Goal: Transaction & Acquisition: Purchase product/service

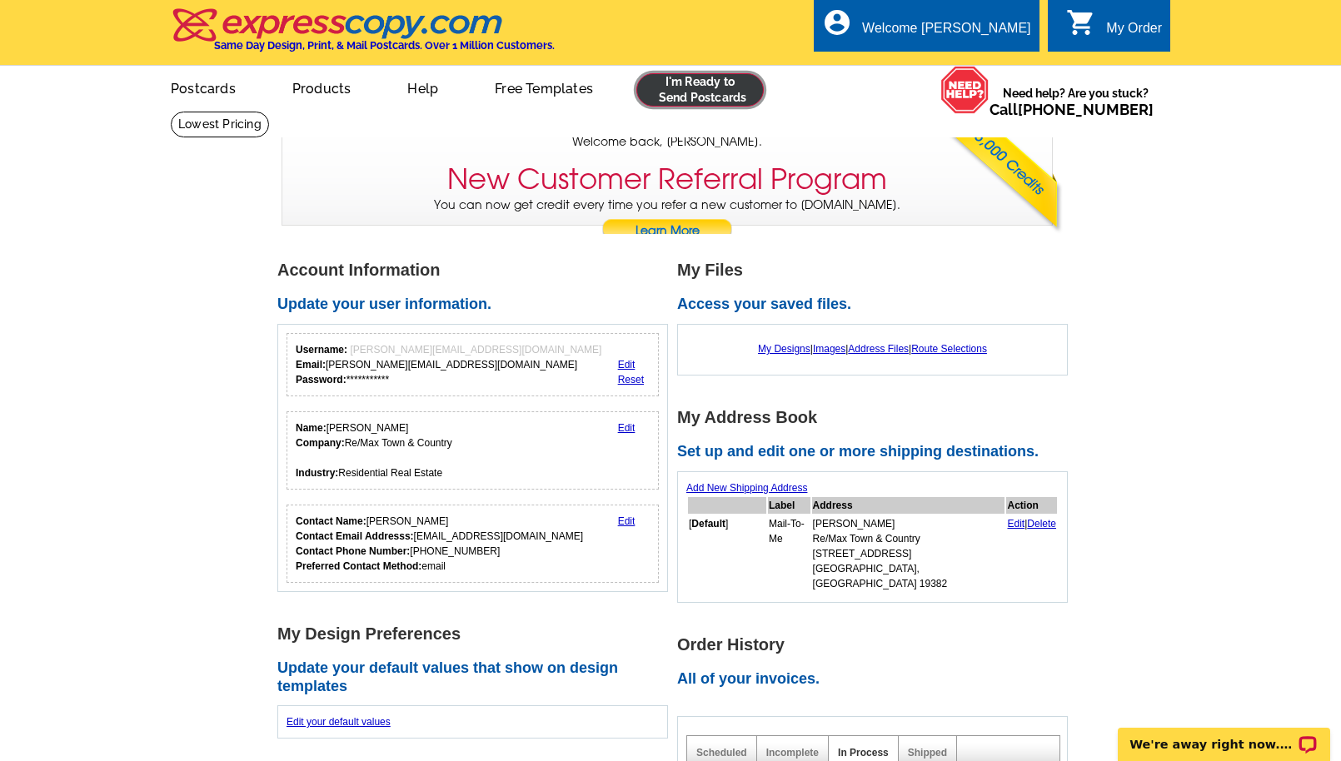
click at [729, 90] on link at bounding box center [699, 89] width 127 height 33
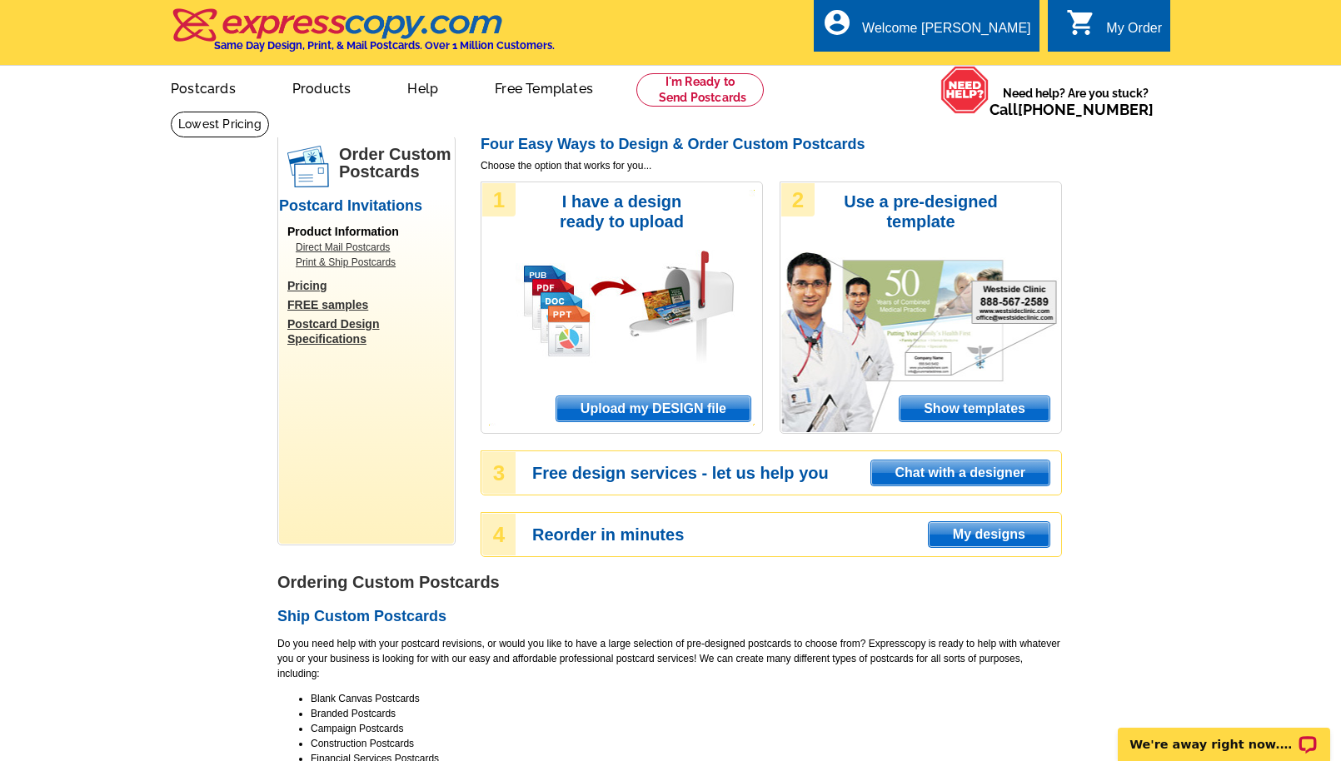
click at [602, 406] on span "Upload my DESIGN file" at bounding box center [653, 408] width 194 height 25
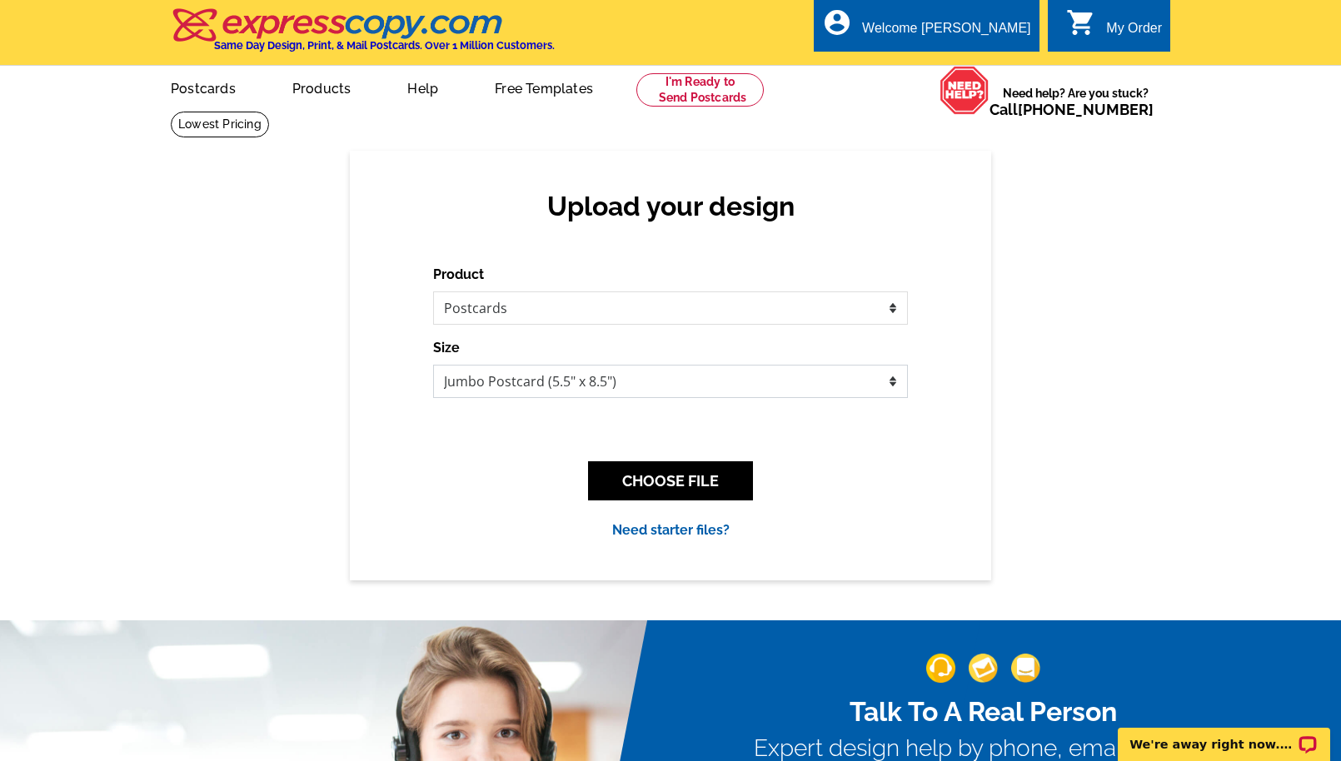
click at [629, 380] on select "Jumbo Postcard (5.5" x 8.5") Regular Postcard (4.25" x 5.6") Panoramic Postcard…" at bounding box center [670, 381] width 475 height 33
click at [637, 487] on button "CHOOSE FILE" at bounding box center [670, 480] width 165 height 39
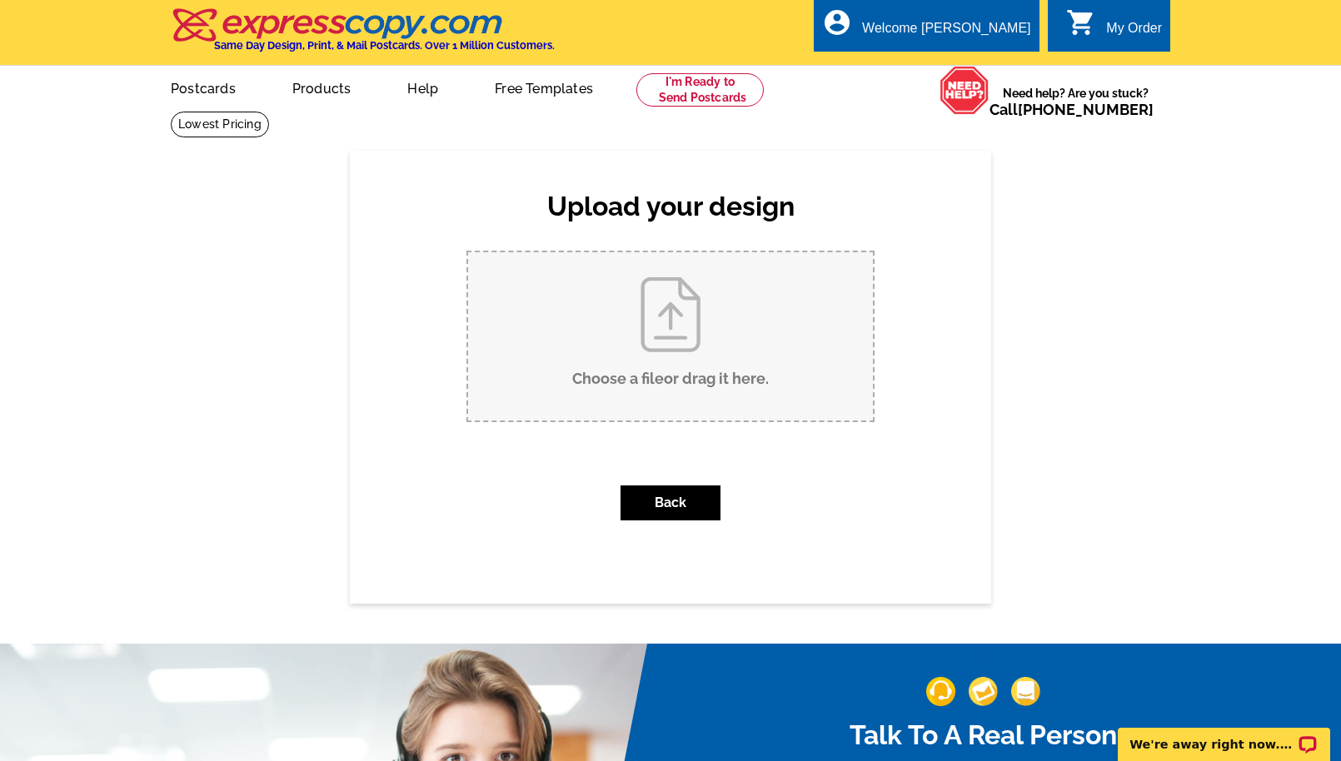
click at [657, 325] on input "Choose a file or drag it here ." at bounding box center [670, 336] width 405 height 168
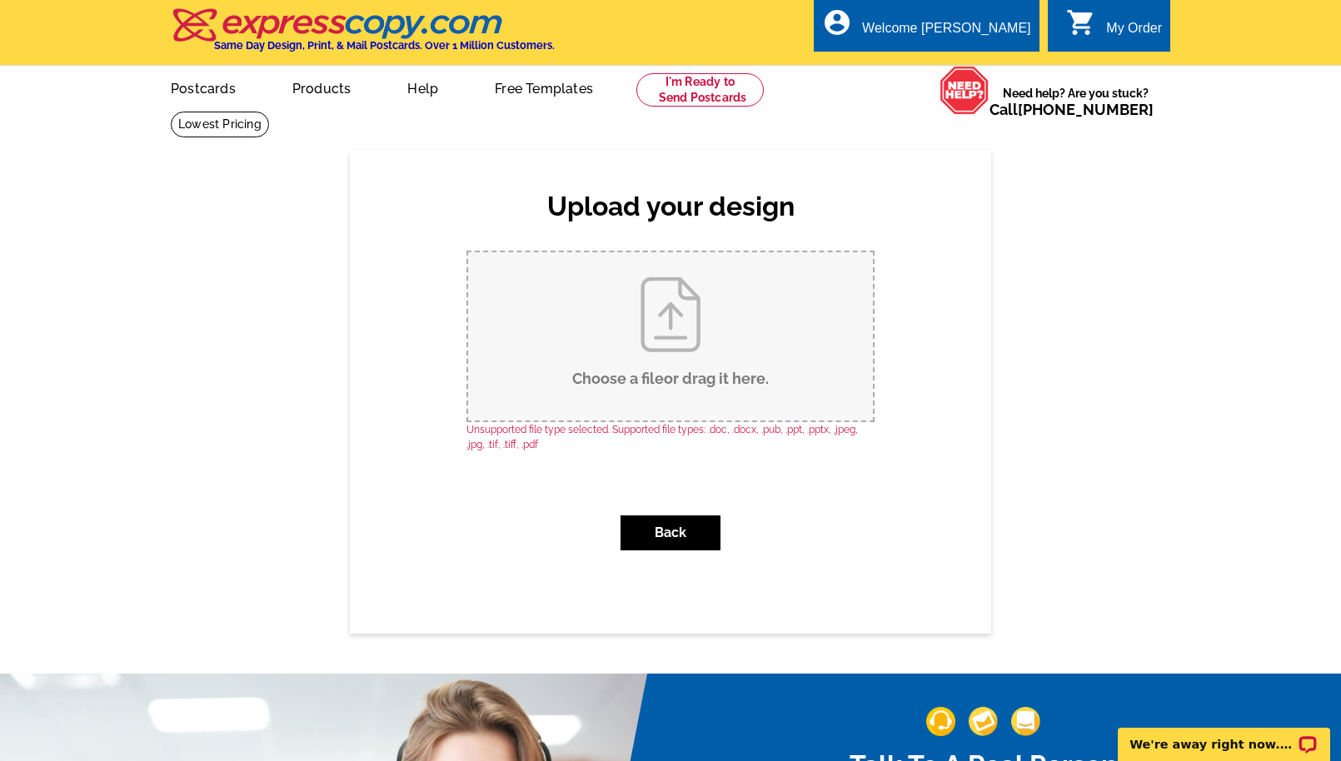
click at [647, 332] on input "Choose a file or drag it here ." at bounding box center [670, 336] width 405 height 168
type input "C:\fakepath\Copy of STATELY POSTCARDS (1).zip"
click at [564, 342] on input "Choose a file or drag it here ." at bounding box center [670, 336] width 405 height 168
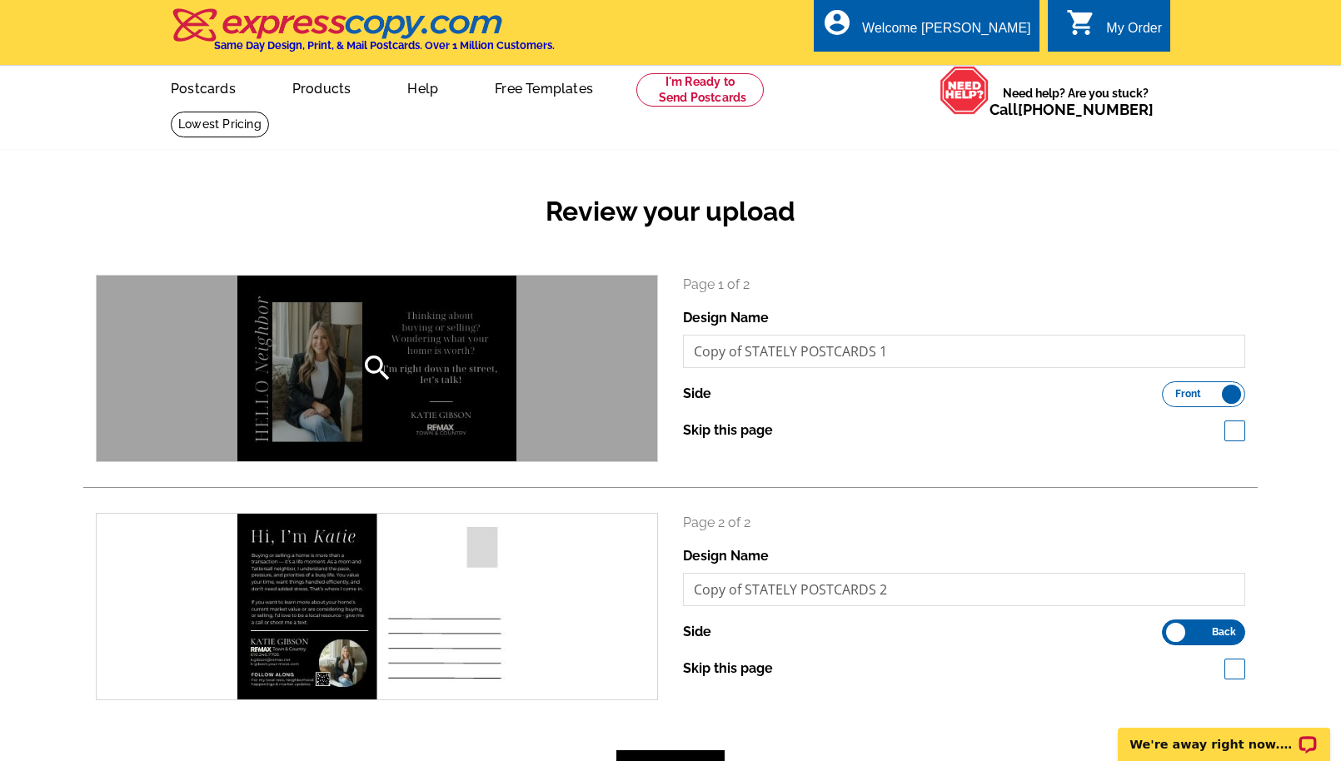
click at [475, 403] on div "search" at bounding box center [377, 369] width 561 height 186
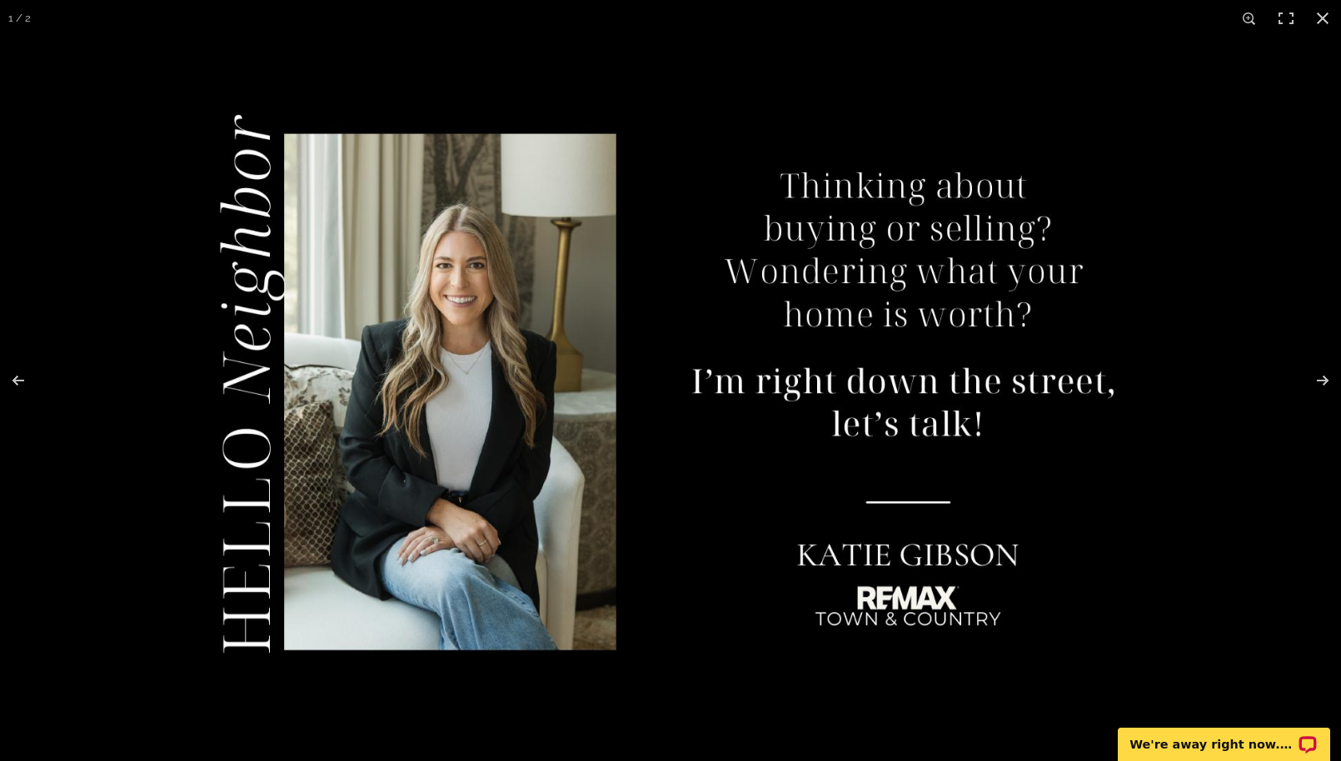
click at [474, 403] on img at bounding box center [670, 381] width 1033 height 688
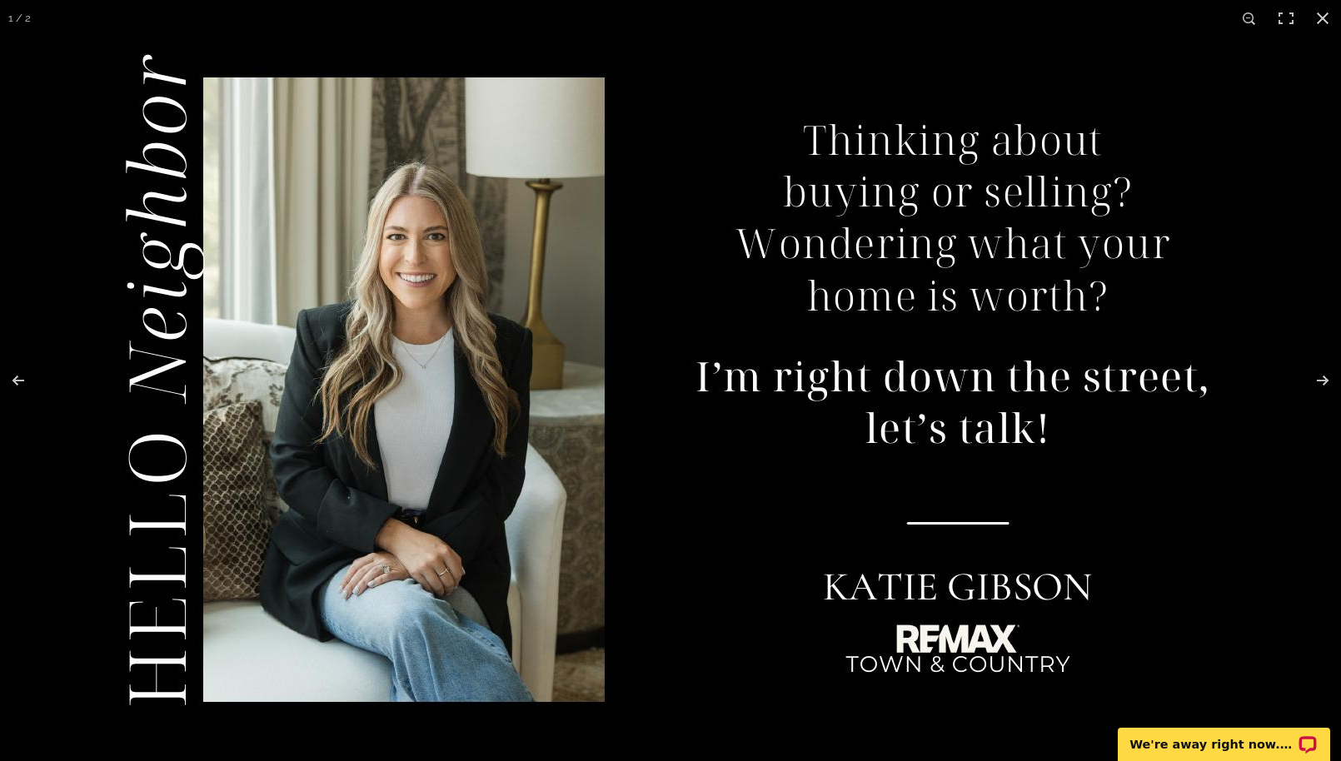
click at [474, 420] on img at bounding box center [670, 376] width 1249 height 832
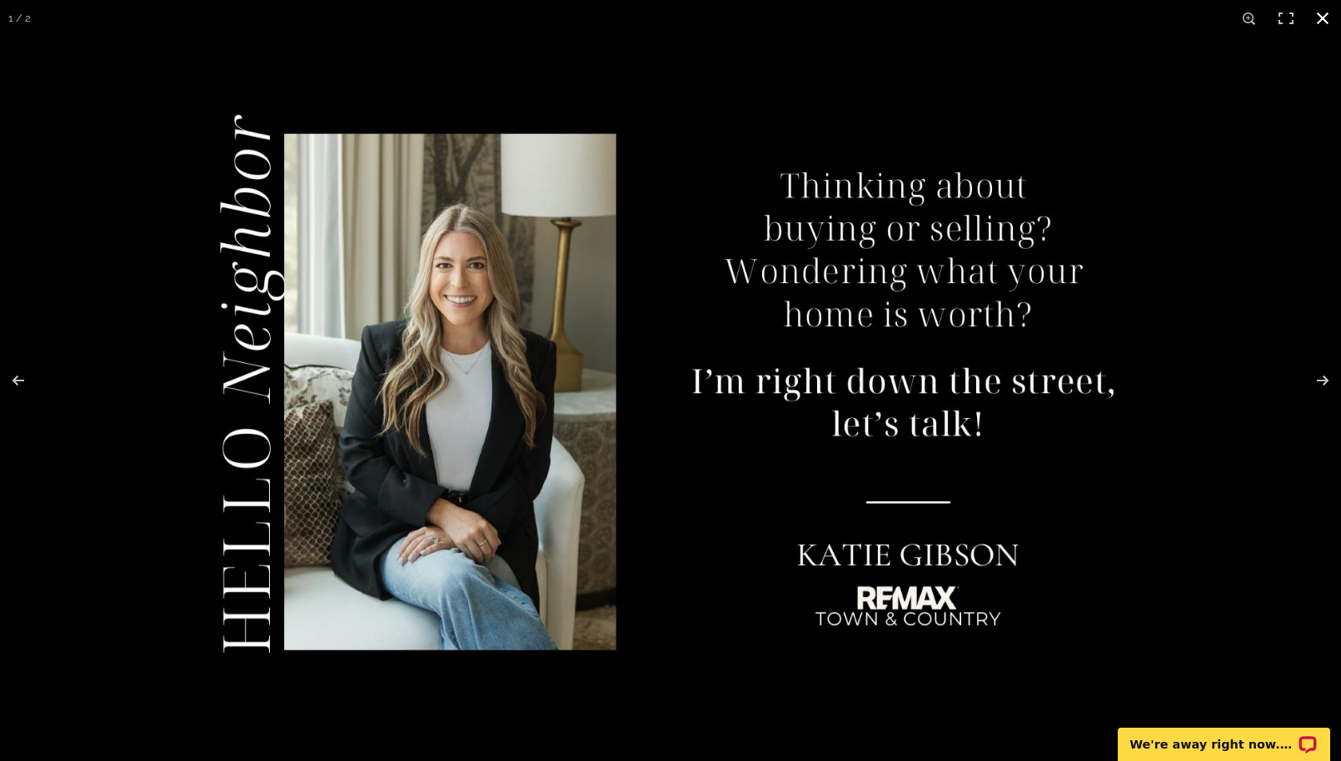
click at [1328, 17] on button at bounding box center [1322, 18] width 37 height 37
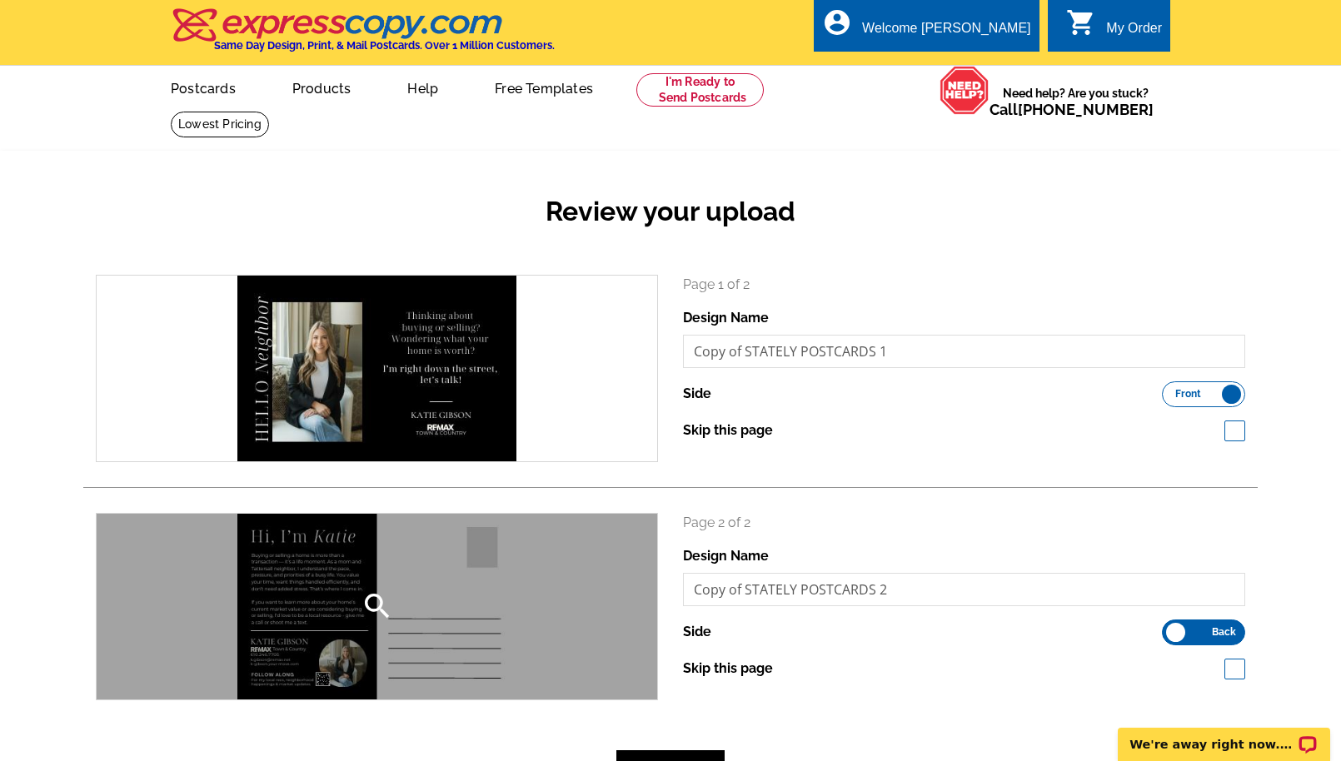
click at [364, 602] on icon "search" at bounding box center [377, 606] width 33 height 33
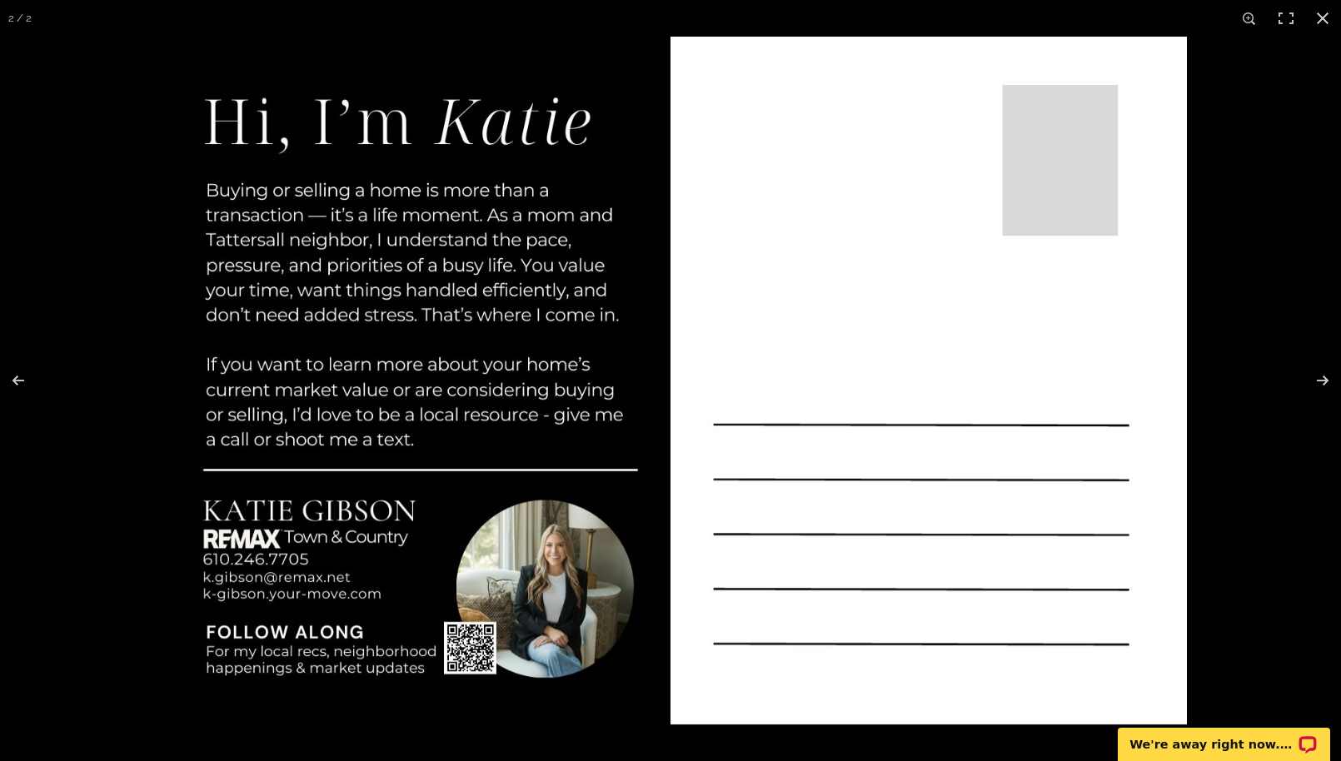
click at [581, 561] on img at bounding box center [670, 381] width 1033 height 688
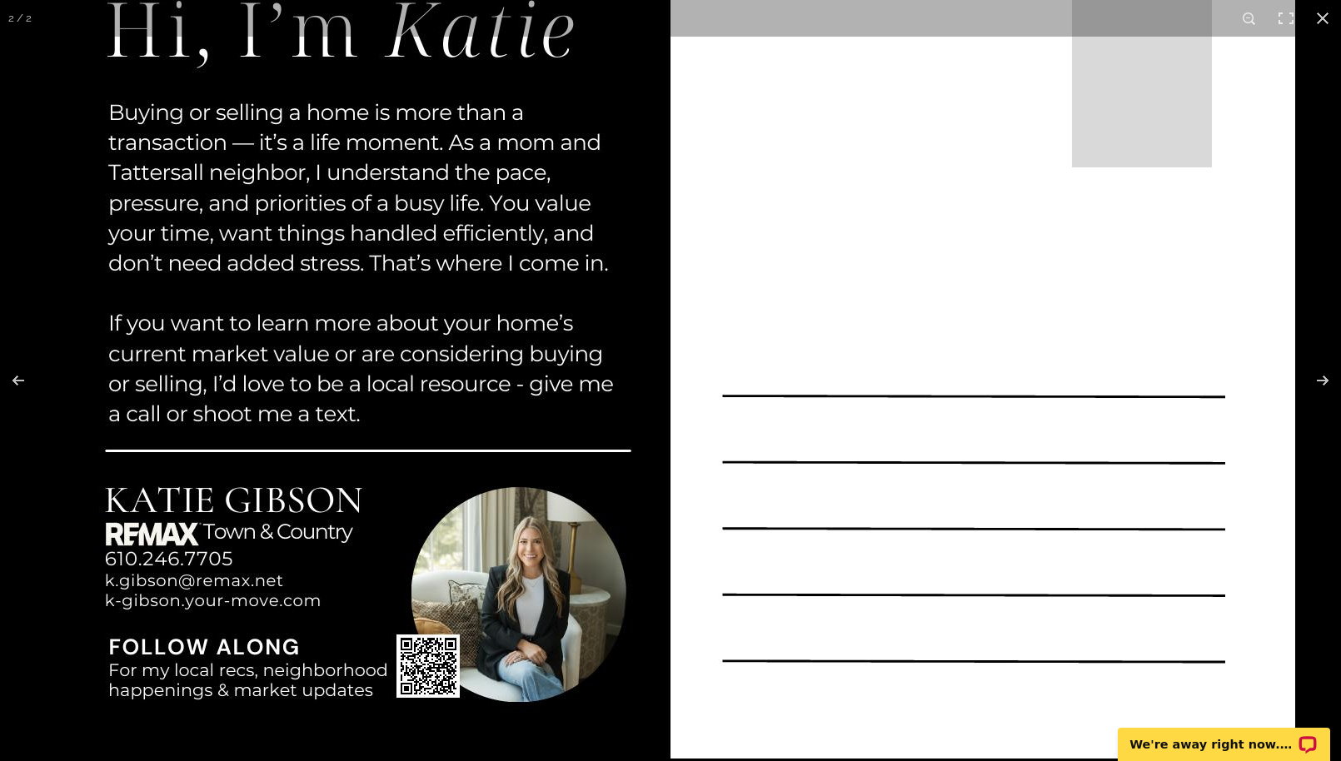
click at [570, 565] on img at bounding box center [670, 343] width 1249 height 832
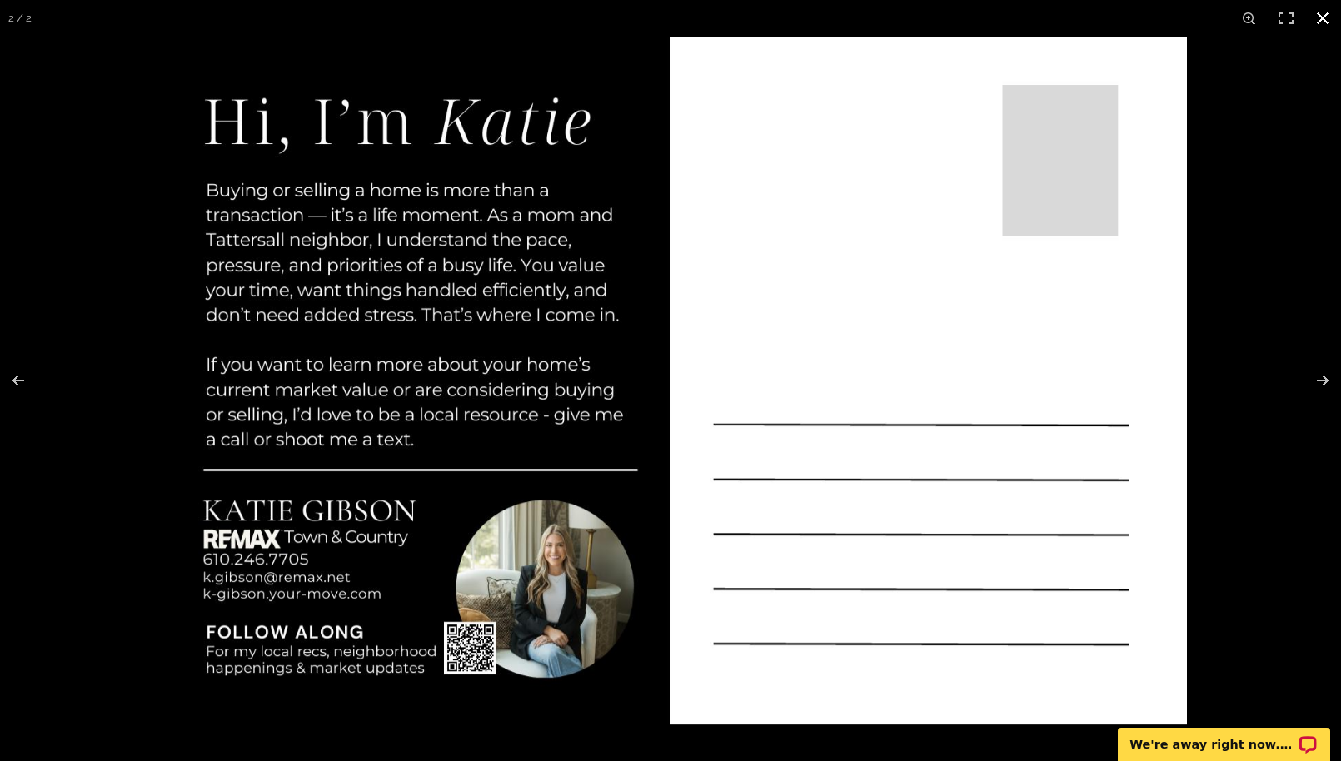
click at [1324, 14] on button at bounding box center [1322, 18] width 37 height 37
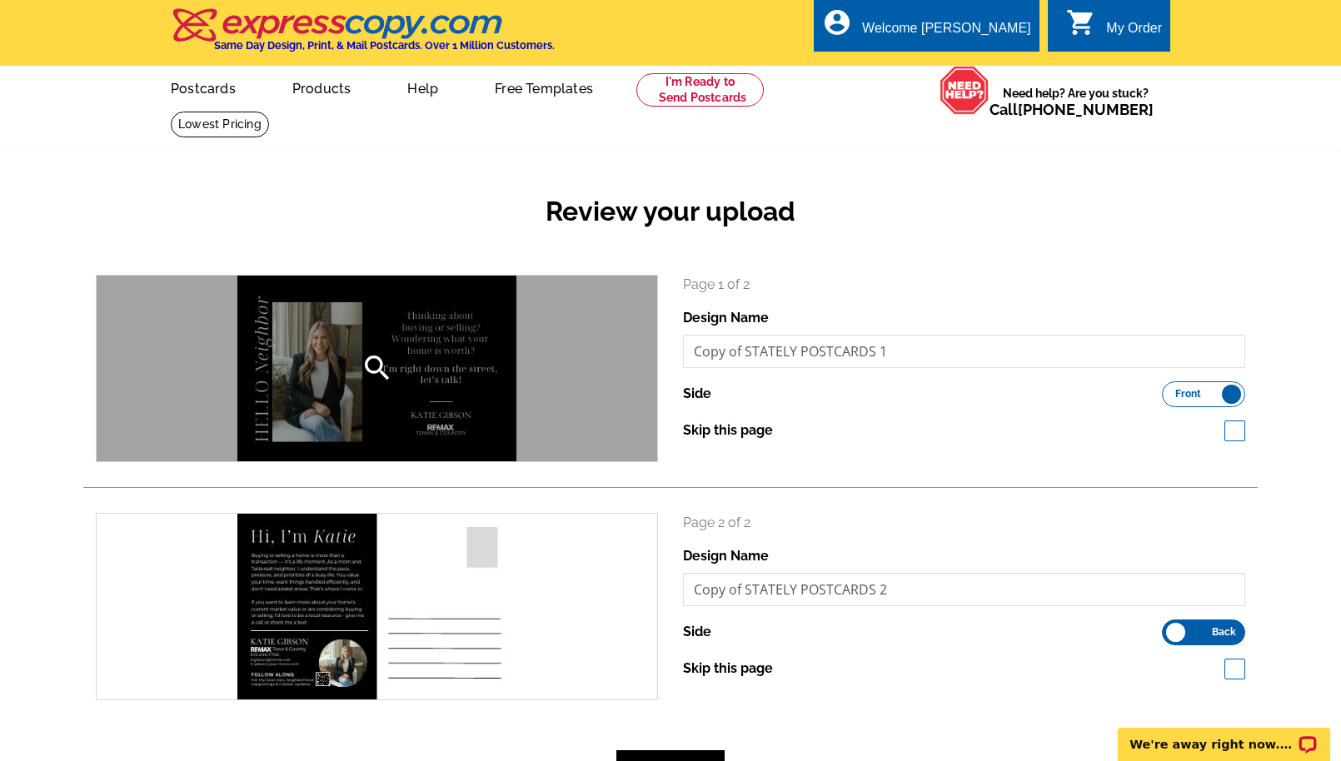
click at [333, 349] on div "search" at bounding box center [377, 369] width 561 height 186
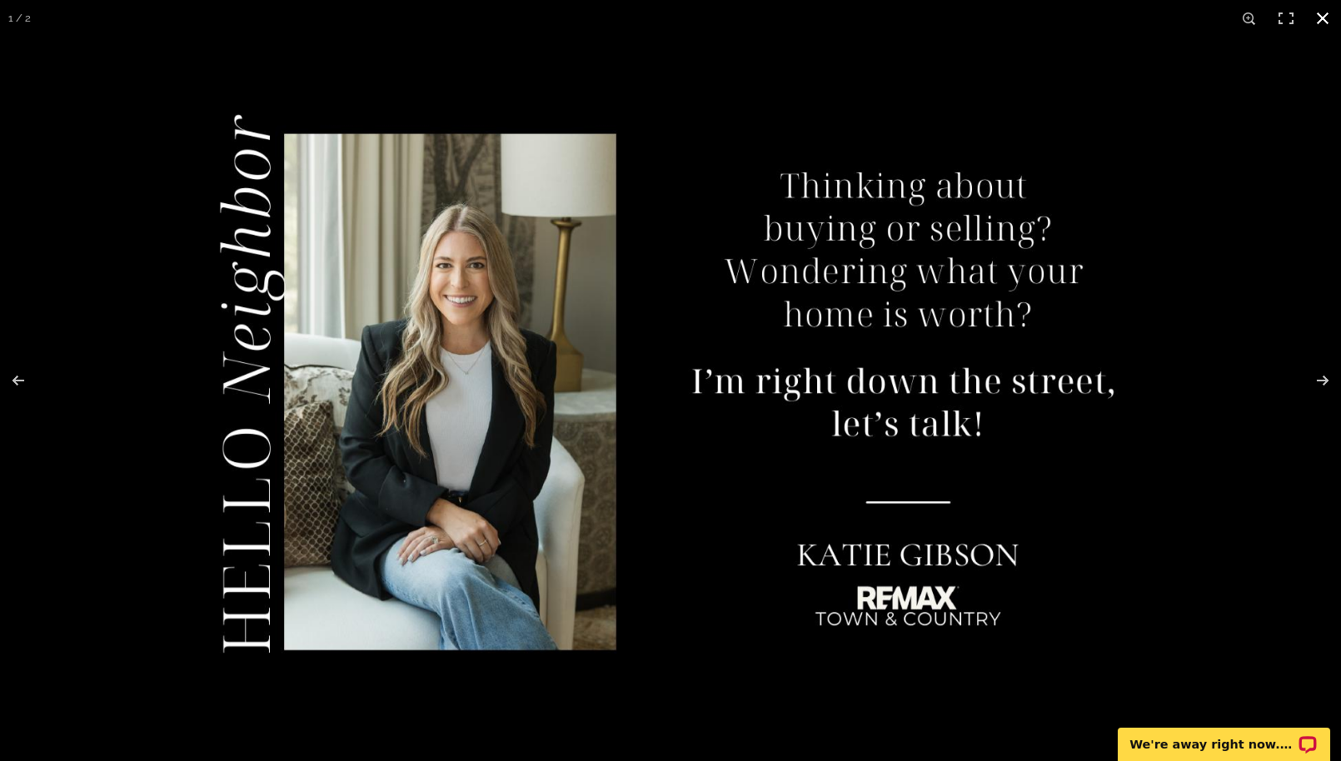
click at [1323, 19] on button at bounding box center [1322, 18] width 37 height 37
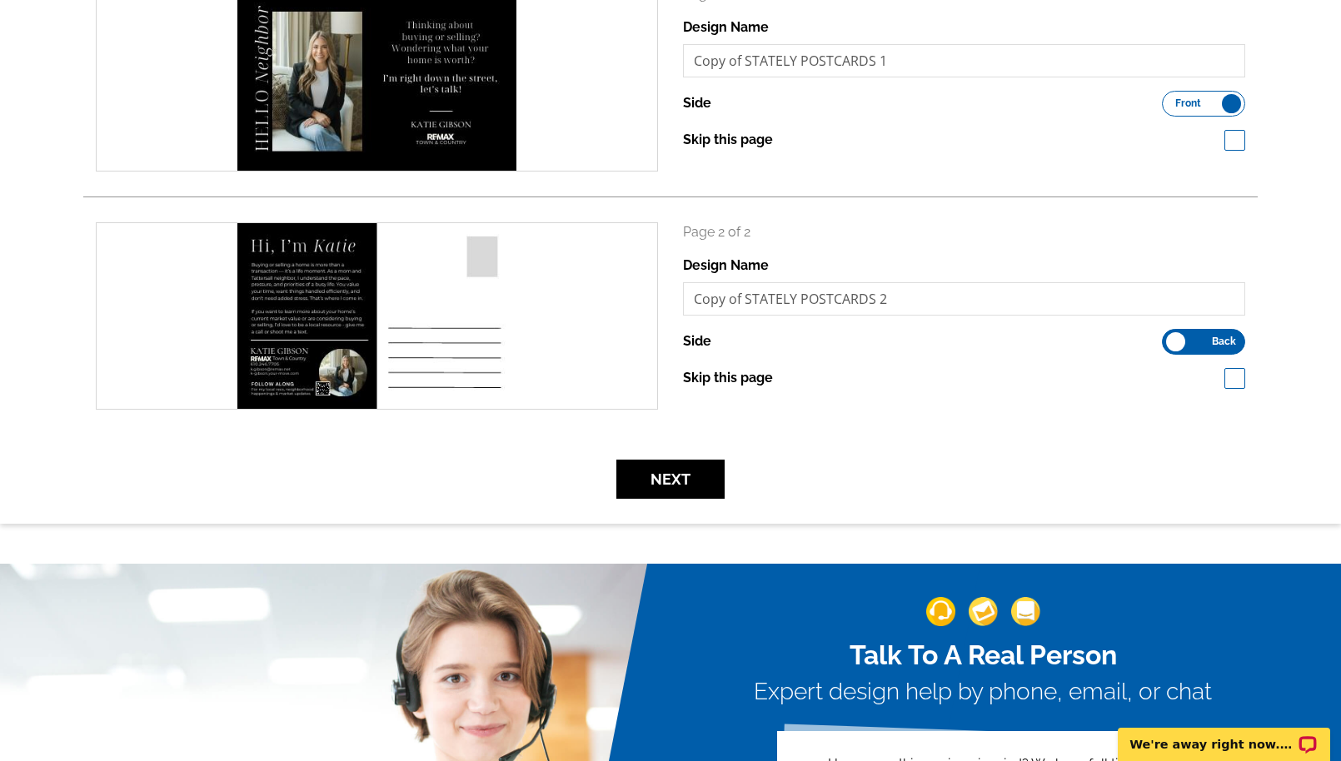
scroll to position [308, 0]
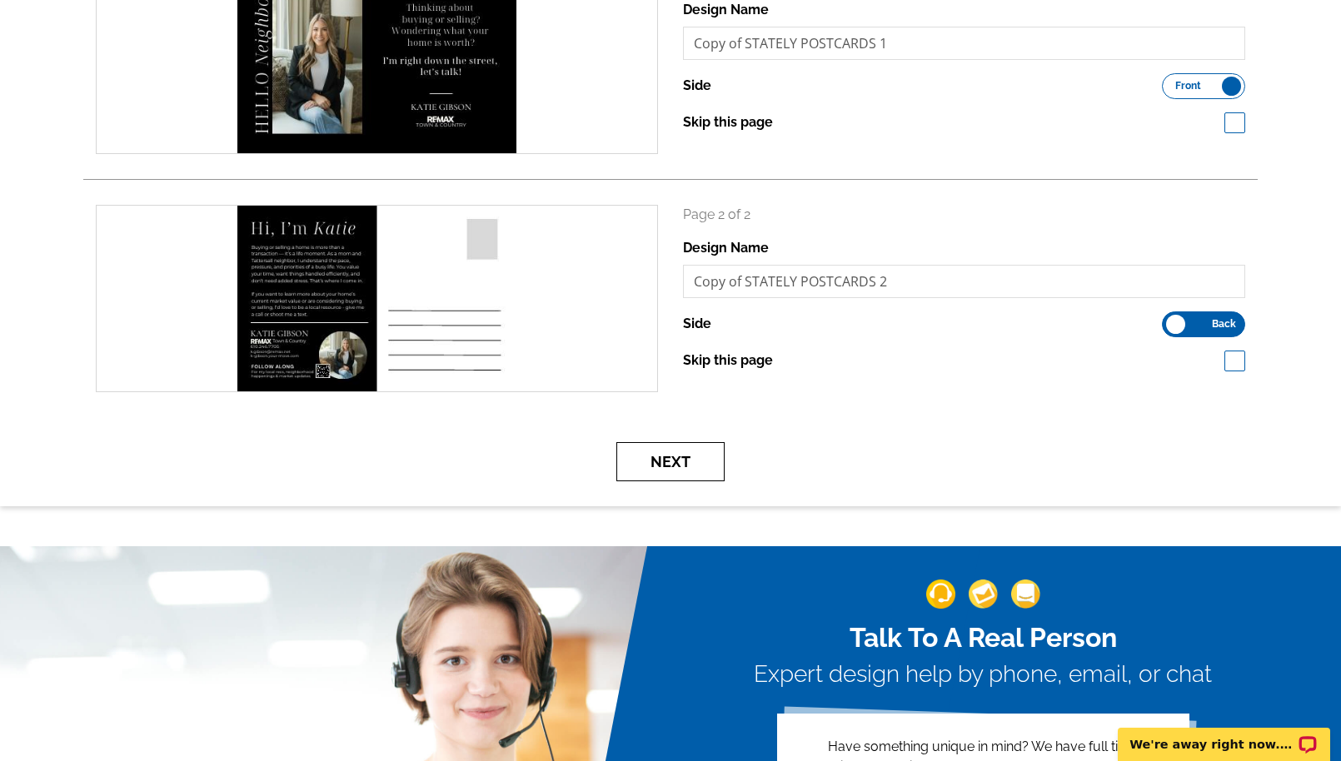
click at [706, 462] on button "Next" at bounding box center [670, 461] width 108 height 39
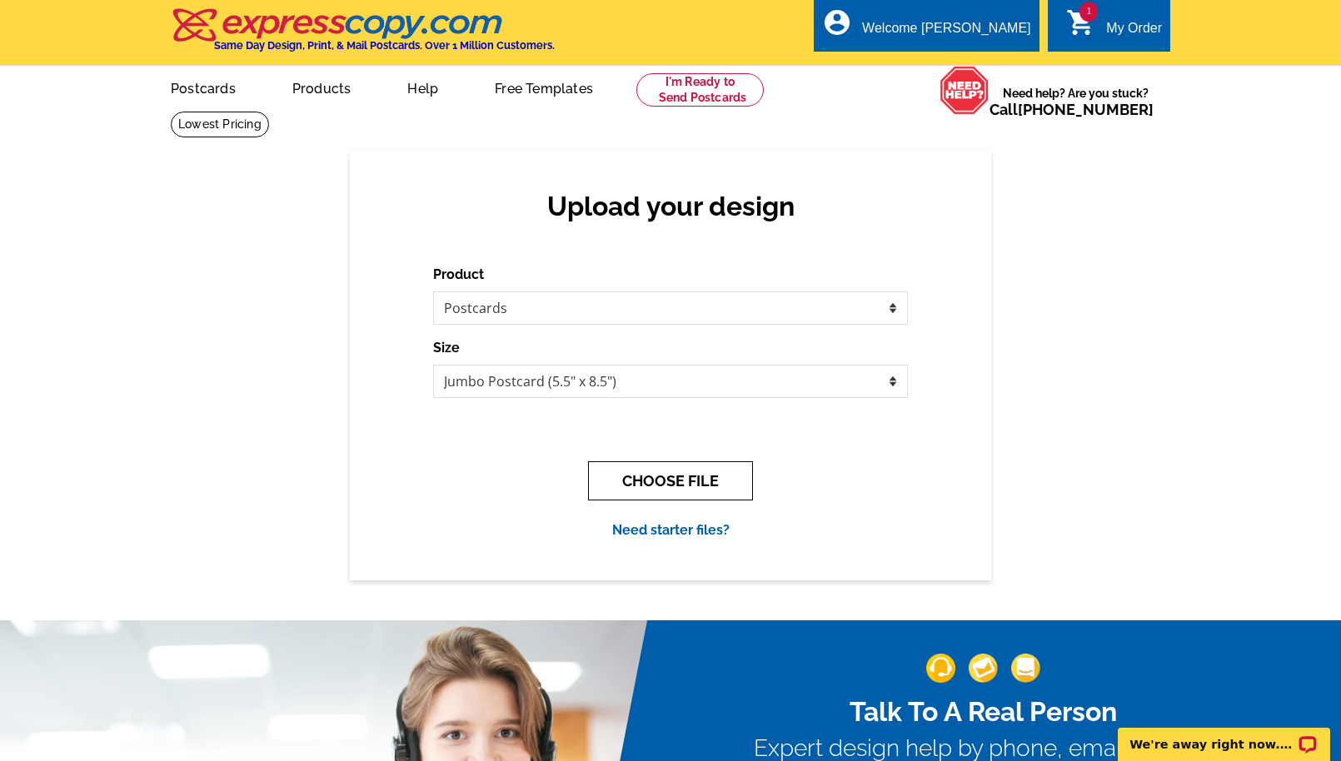
click at [666, 477] on button "CHOOSE FILE" at bounding box center [670, 480] width 165 height 39
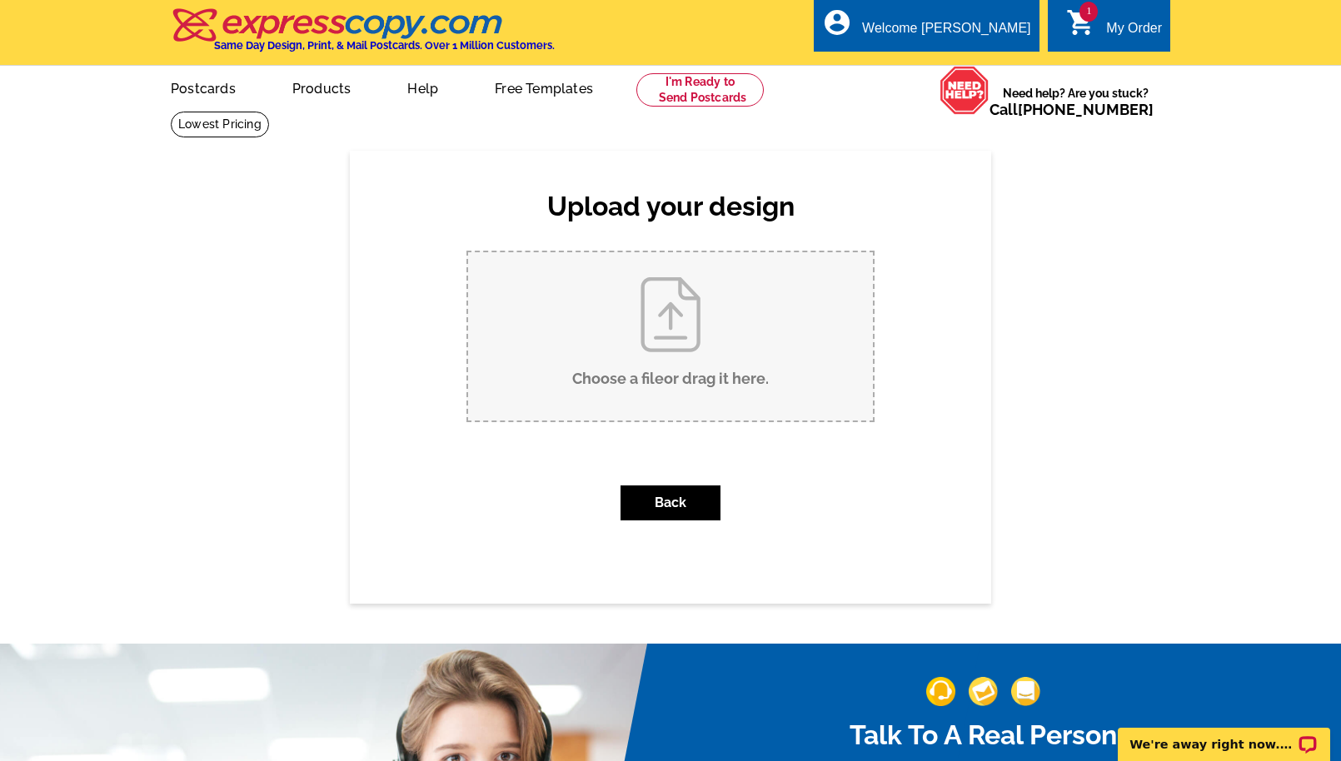
click at [643, 328] on input "Choose a file or drag it here ." at bounding box center [670, 336] width 405 height 168
type input "C:\fakepath\Copy of STATELY POSTCARDS.pdf"
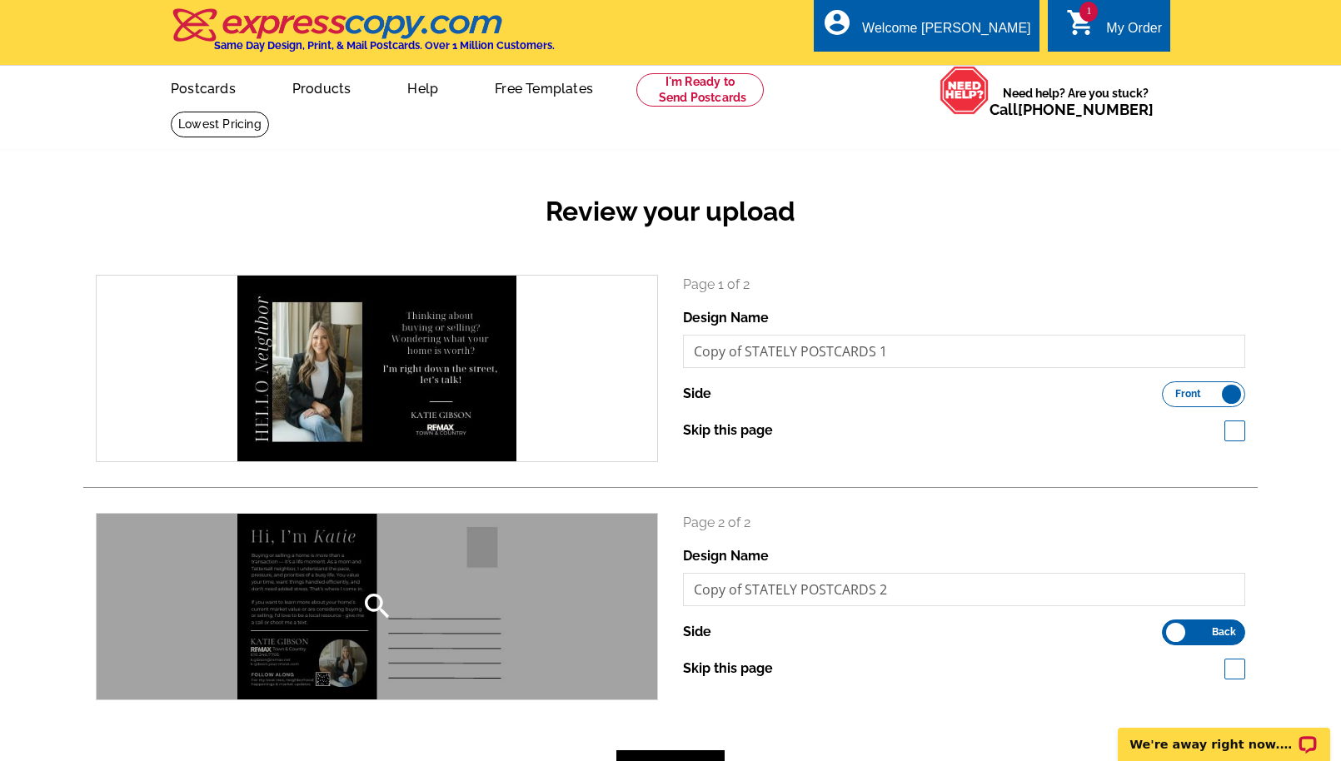
click at [356, 630] on div "search" at bounding box center [377, 607] width 561 height 186
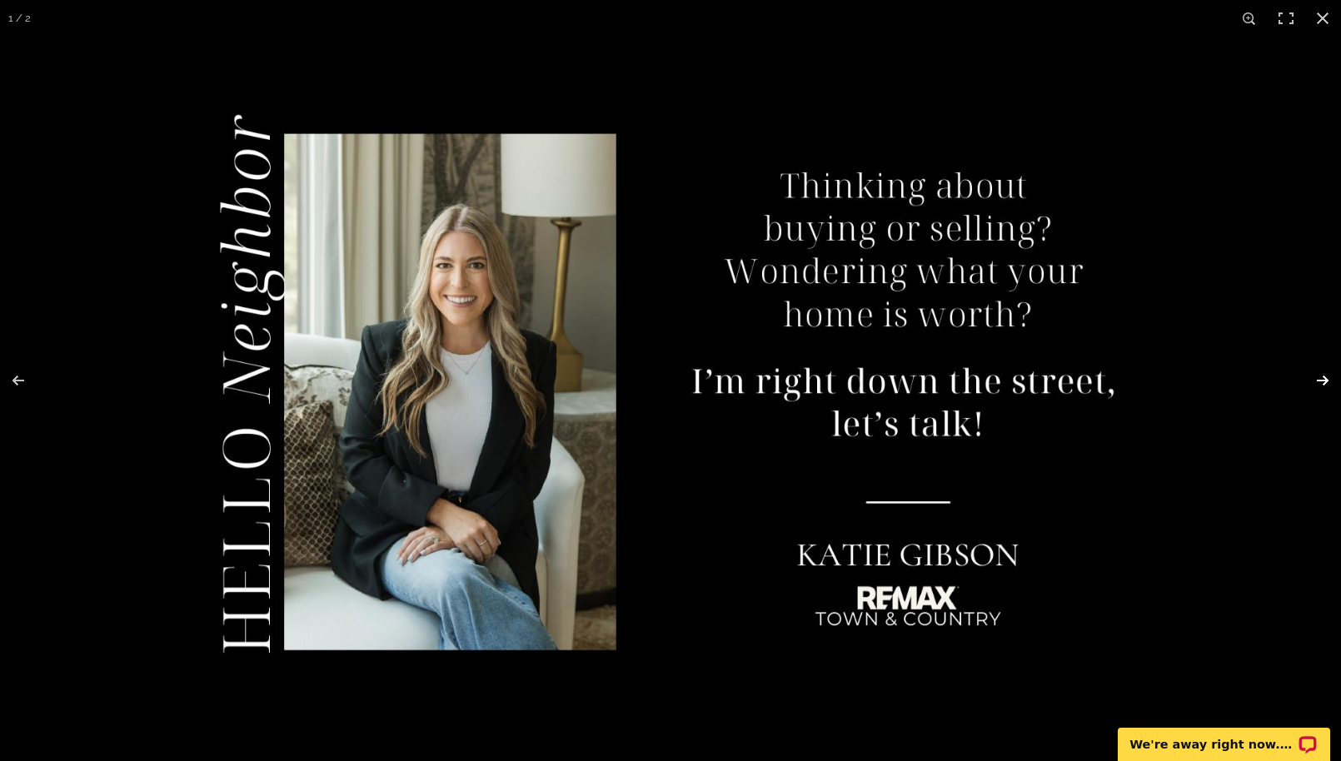
click at [1317, 382] on button at bounding box center [1312, 380] width 58 height 83
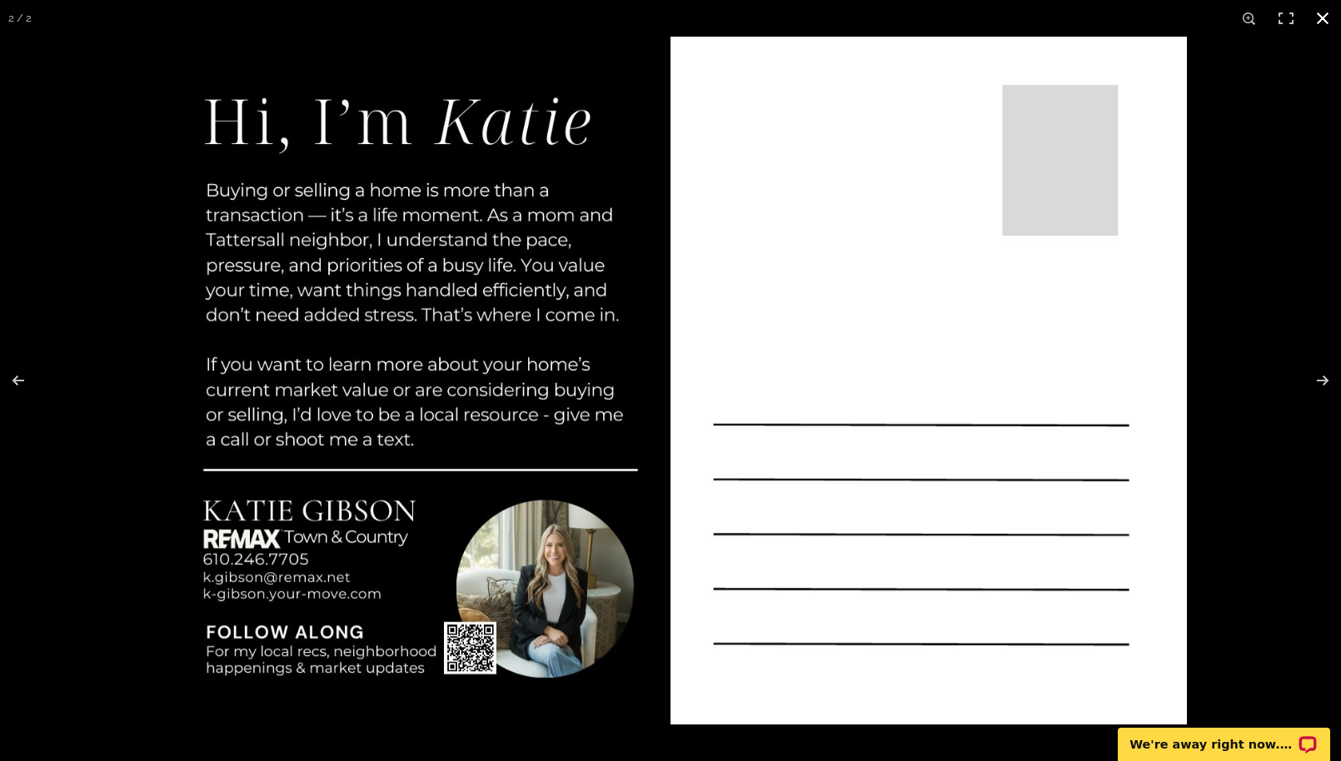
click at [1233, 329] on div at bounding box center [824, 417] width 1341 height 761
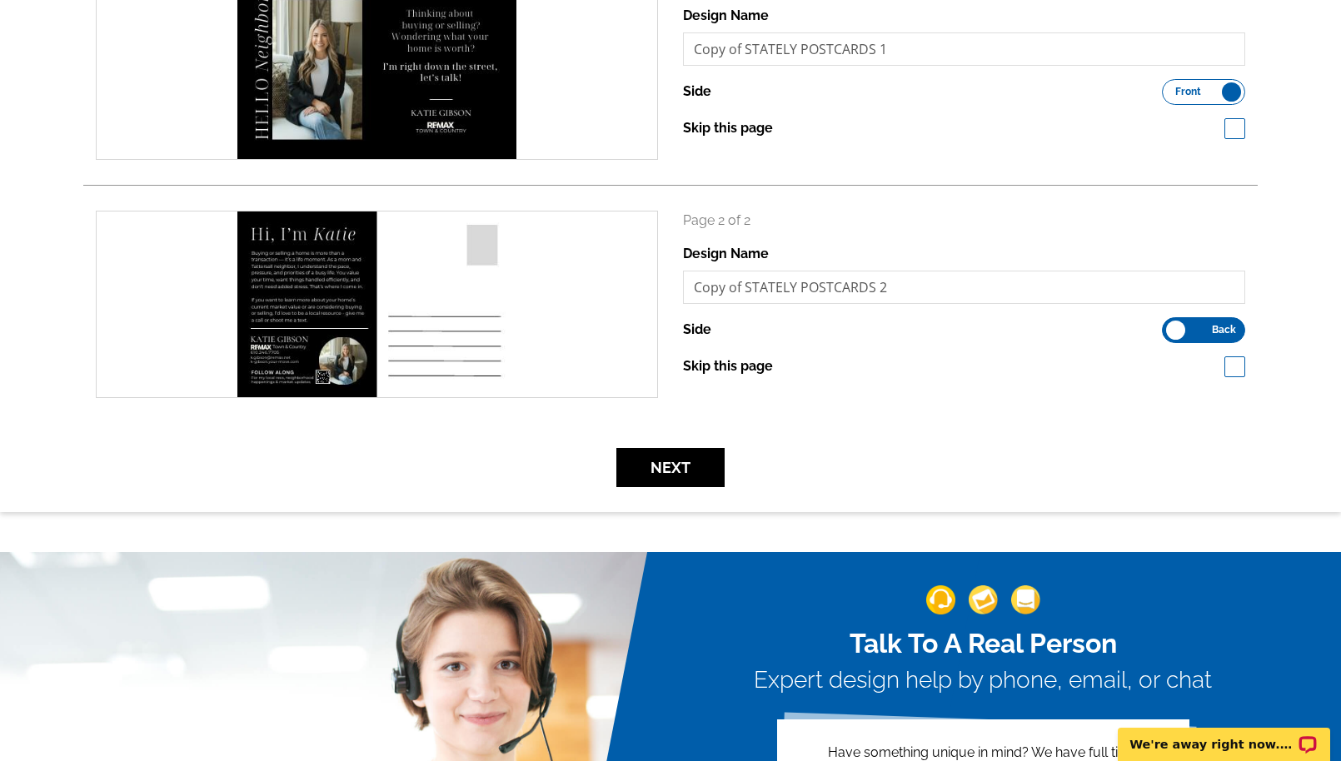
scroll to position [363, 0]
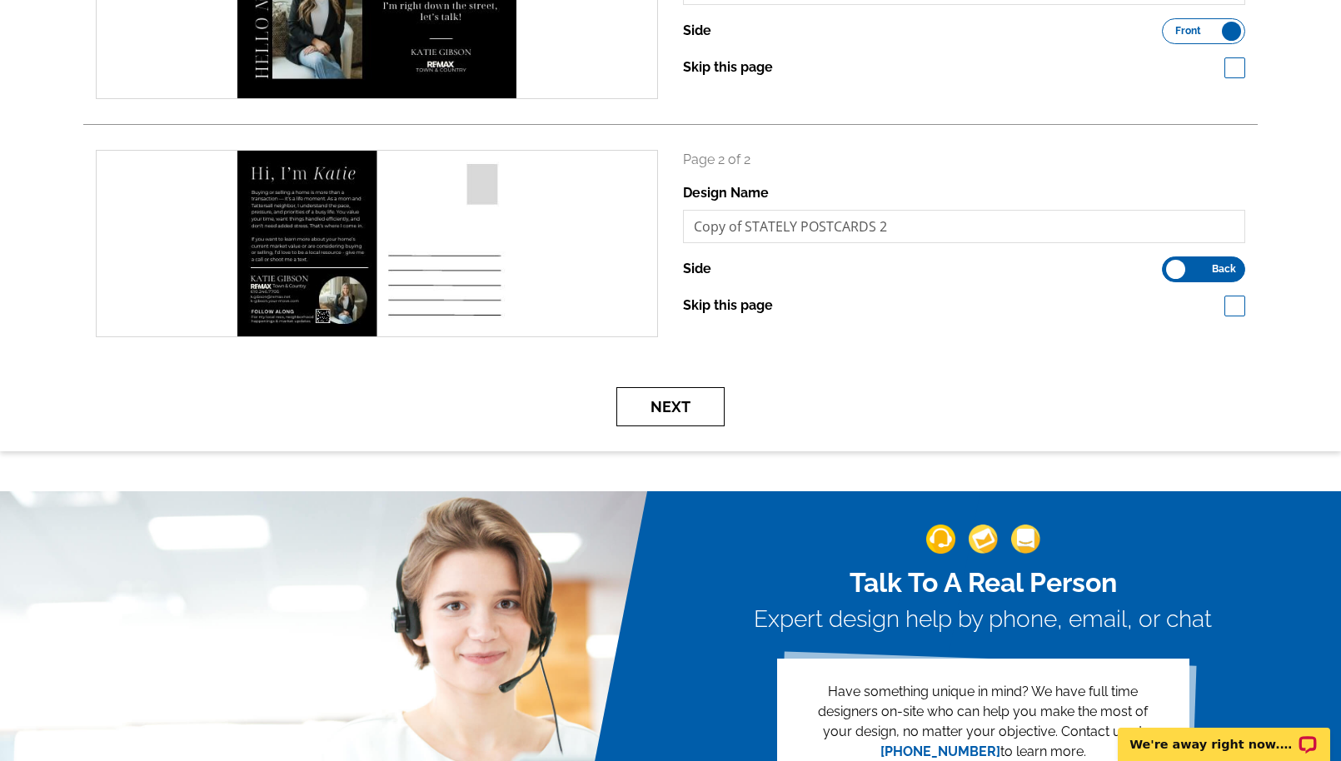
click at [691, 411] on button "Next" at bounding box center [670, 406] width 108 height 39
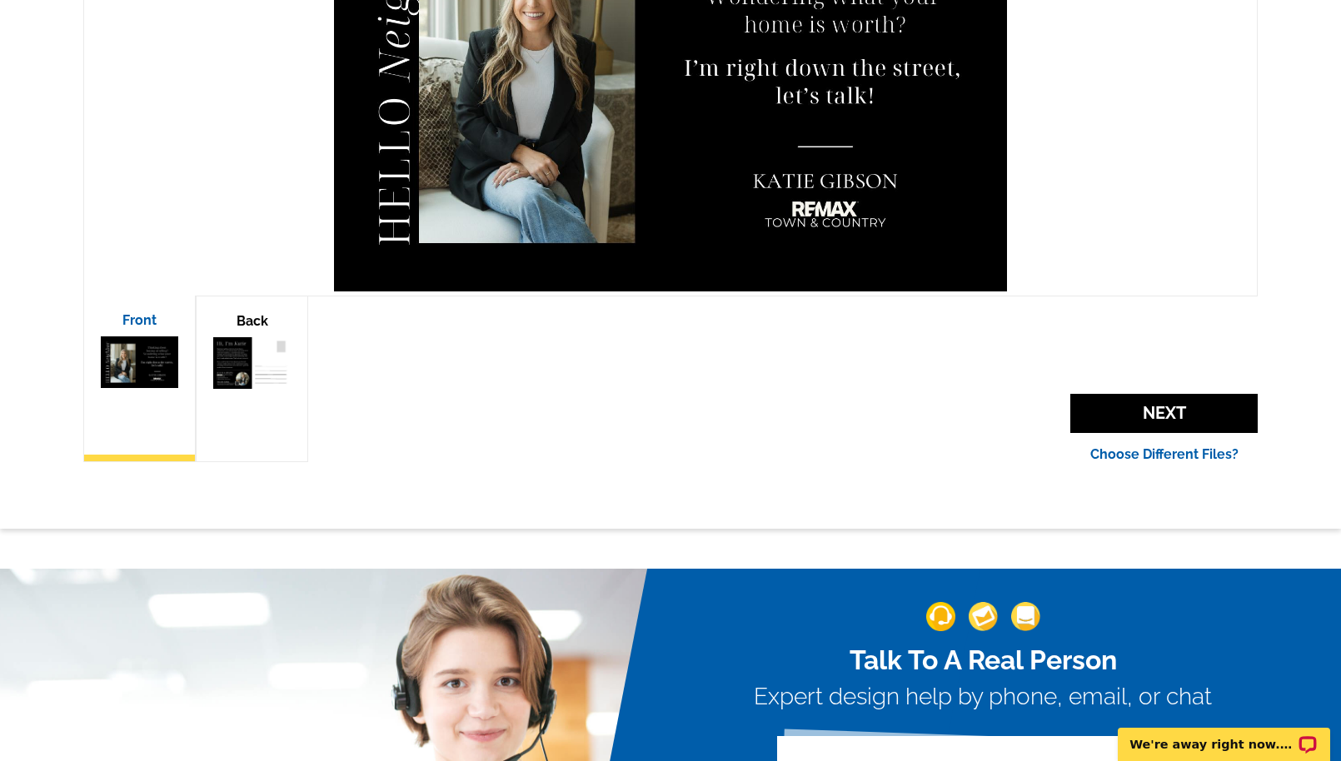
scroll to position [471, 0]
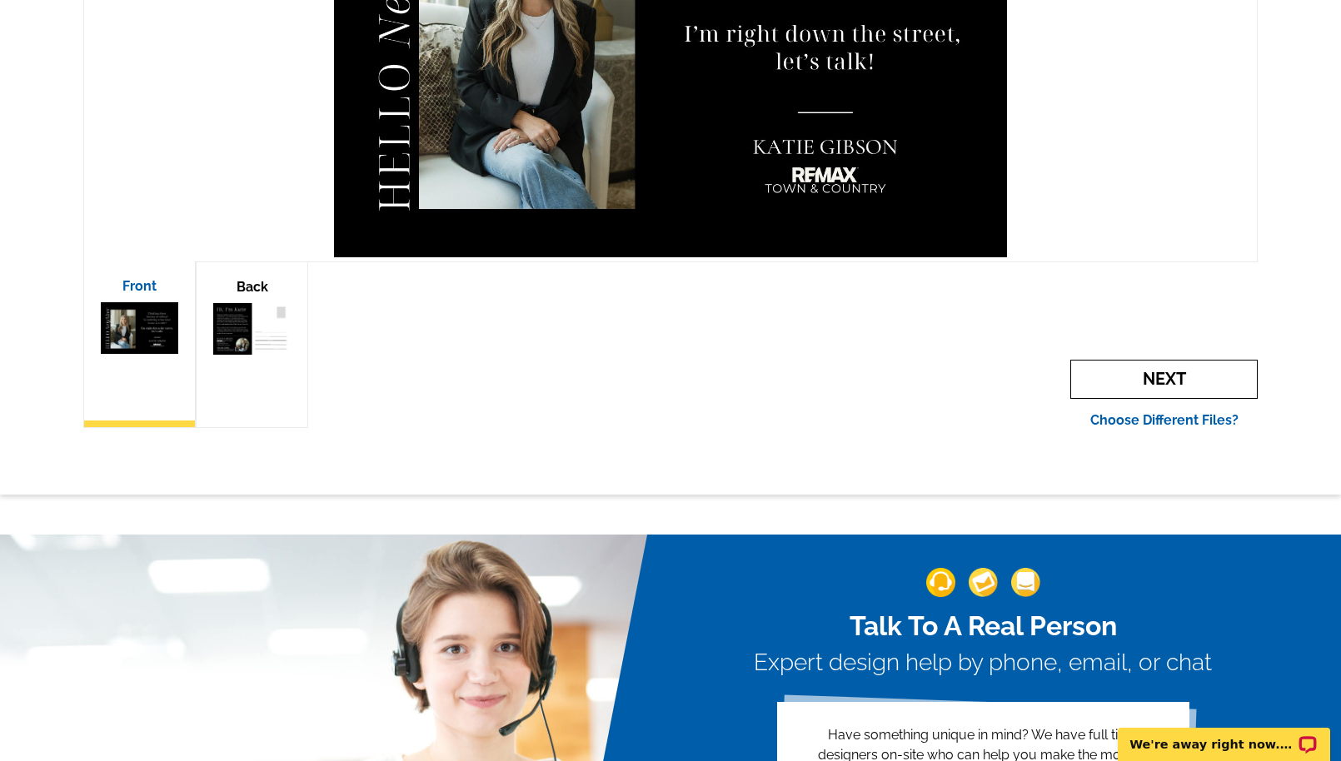
click at [1089, 385] on span "Next" at bounding box center [1163, 379] width 187 height 39
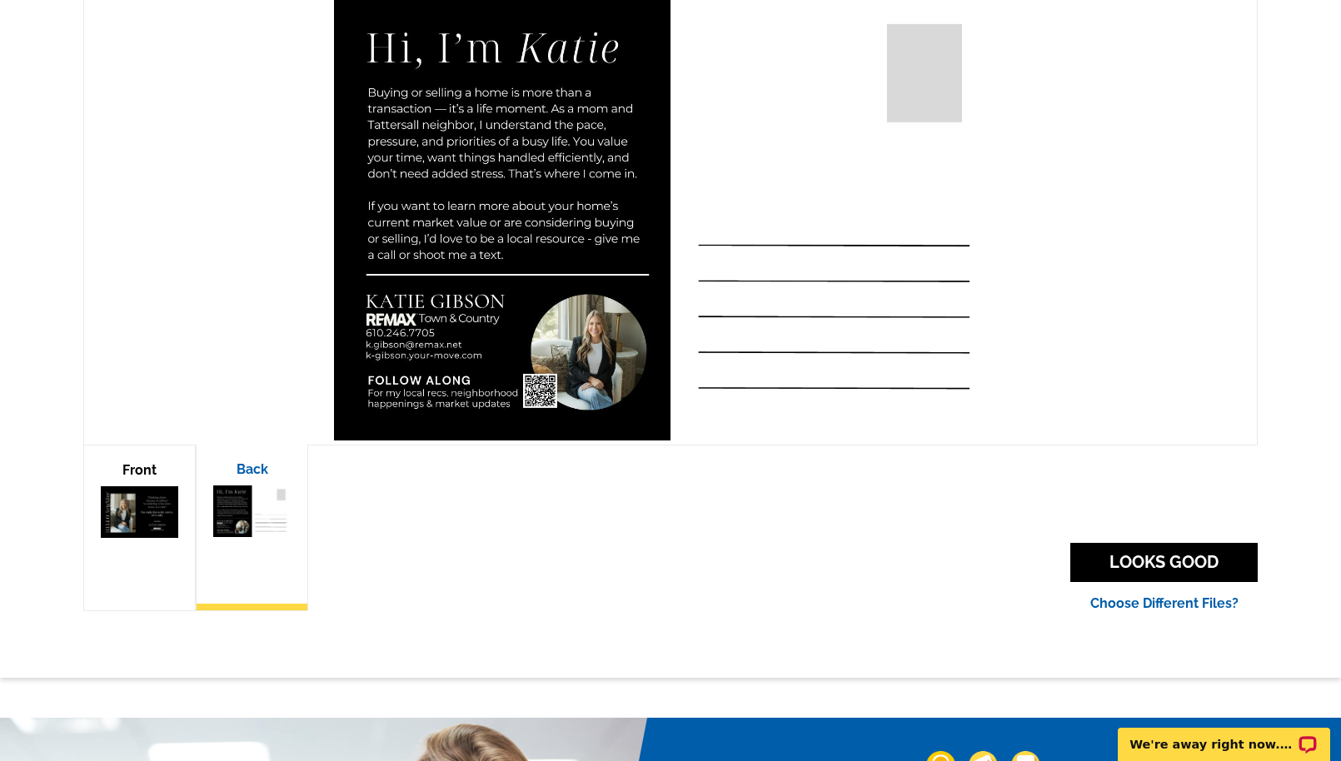
scroll to position [280, 0]
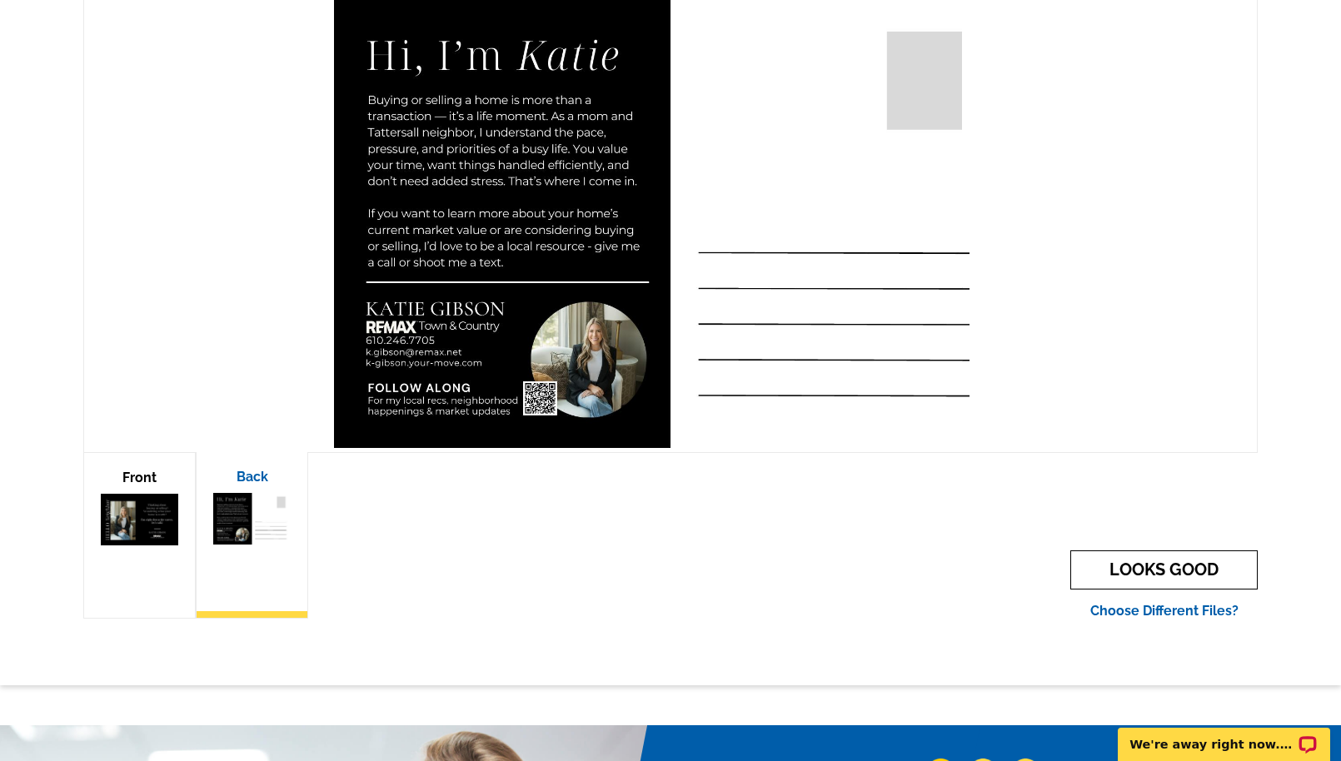
click at [1132, 570] on link "LOOKS GOOD" at bounding box center [1163, 570] width 187 height 39
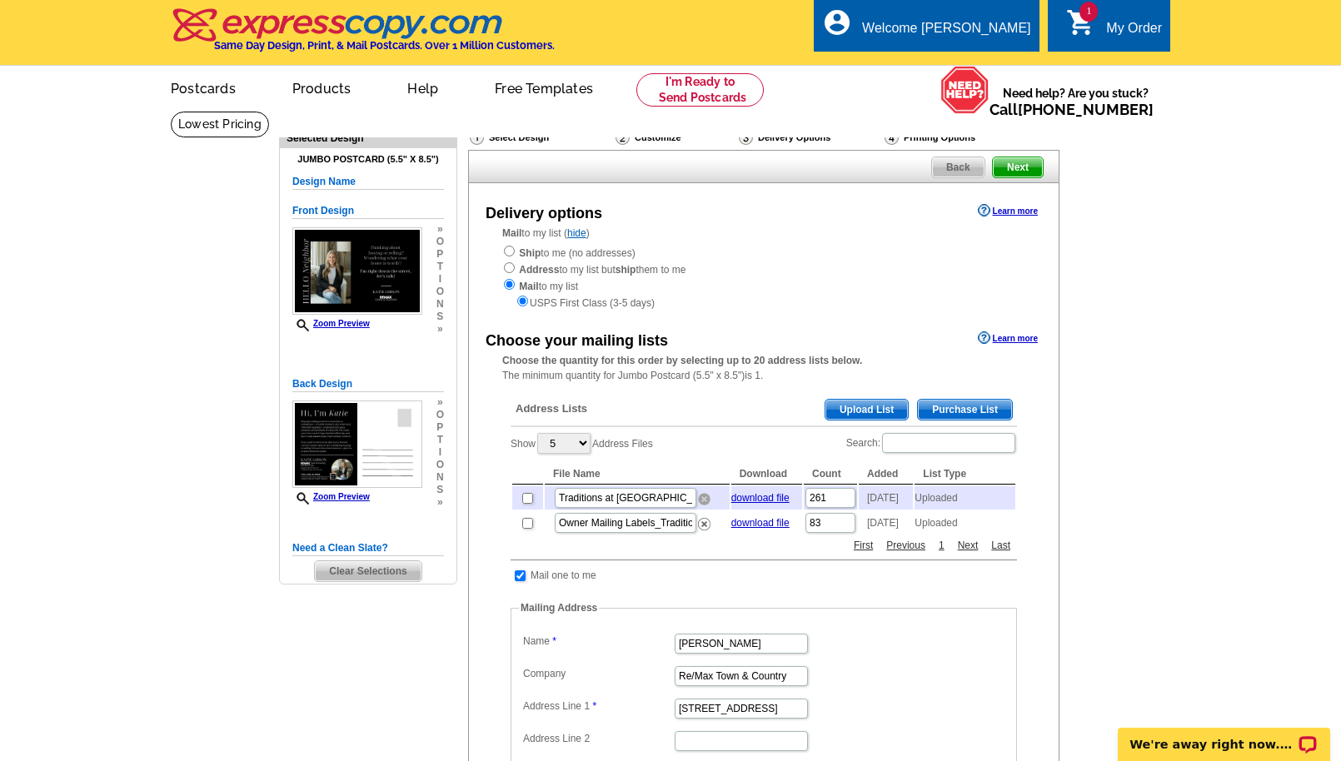
click at [705, 502] on img at bounding box center [704, 499] width 12 height 12
click at [705, 531] on img at bounding box center [704, 524] width 12 height 12
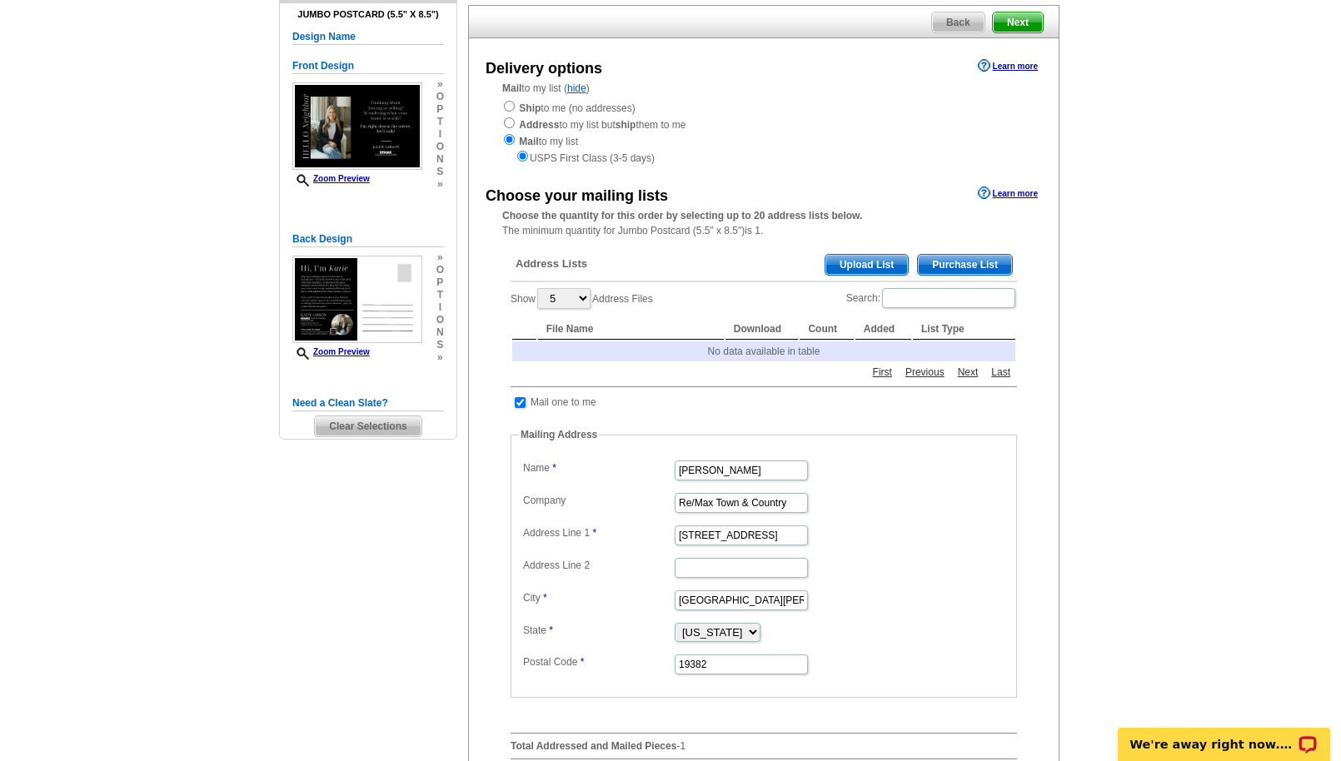
scroll to position [147, 0]
